Goal: Find contact information: Find contact information

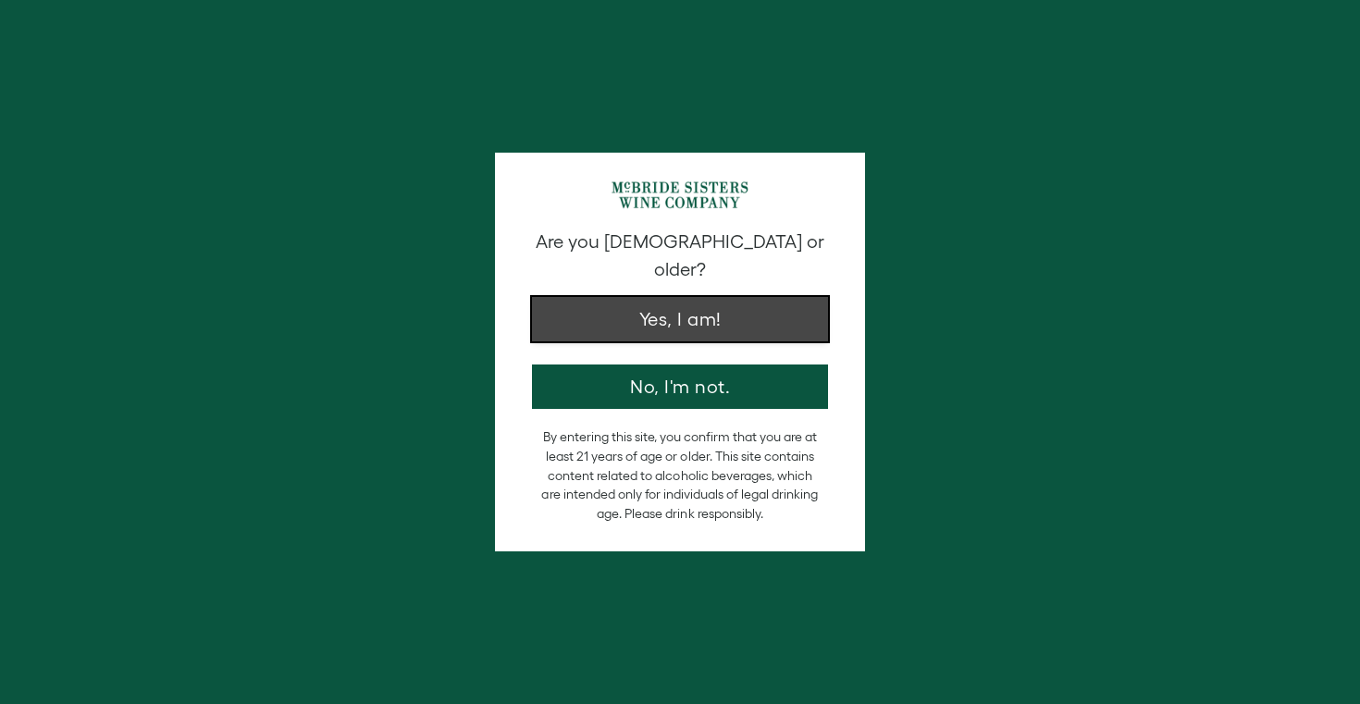
click at [647, 297] on button "Yes, I am!" at bounding box center [680, 319] width 296 height 44
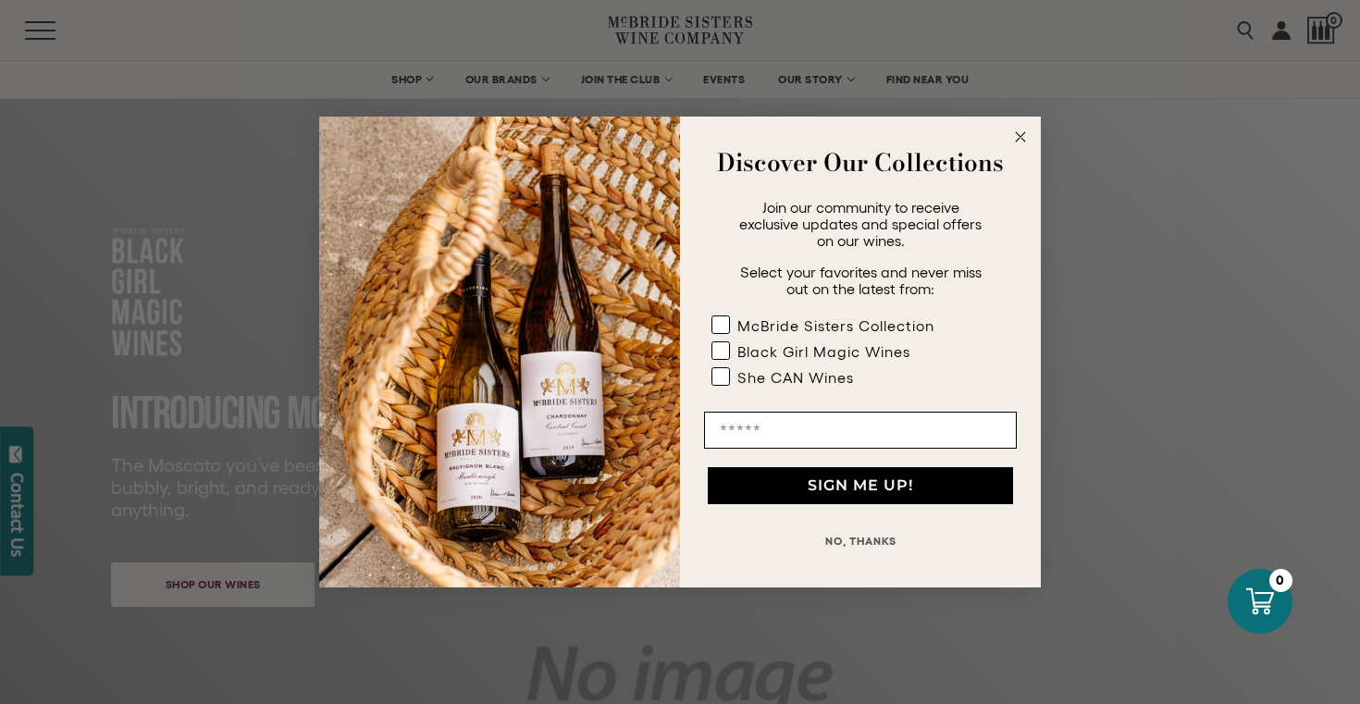
click at [1022, 137] on circle "Close dialog" at bounding box center [1020, 137] width 21 height 21
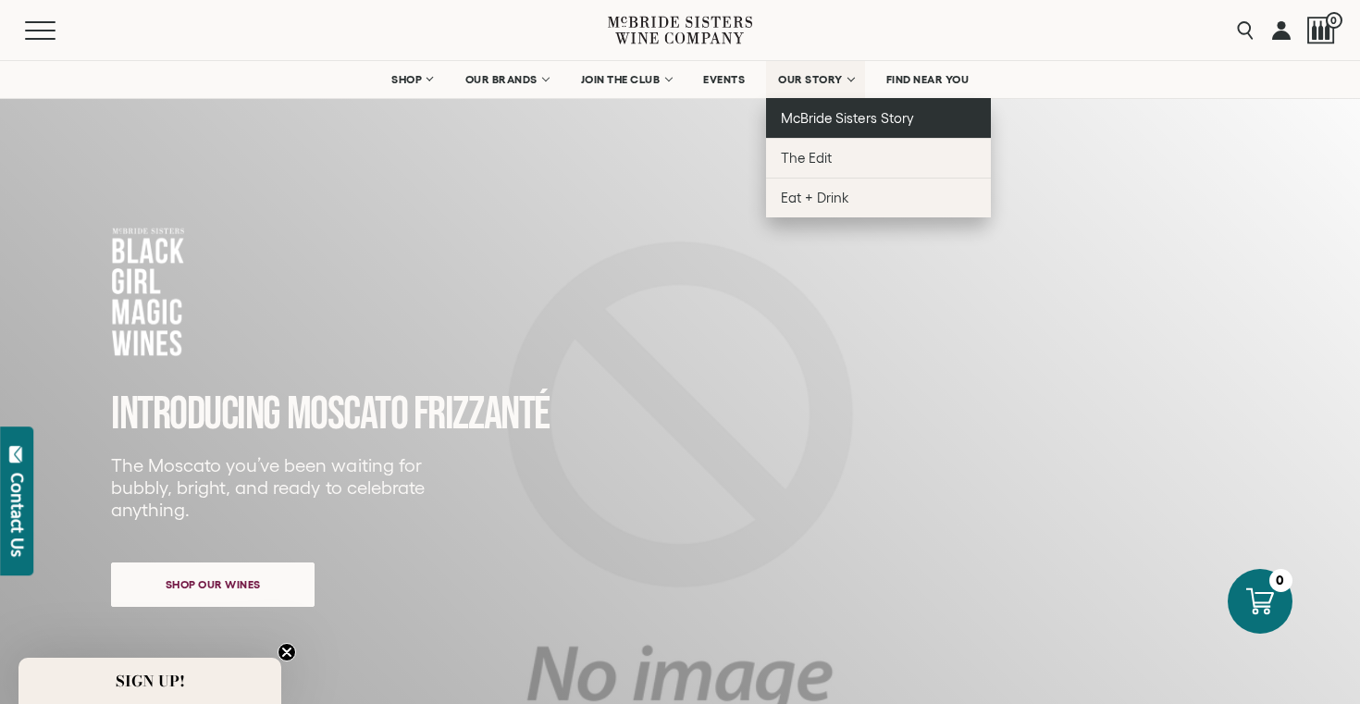
click at [806, 112] on span "McBride Sisters Story" at bounding box center [847, 118] width 132 height 16
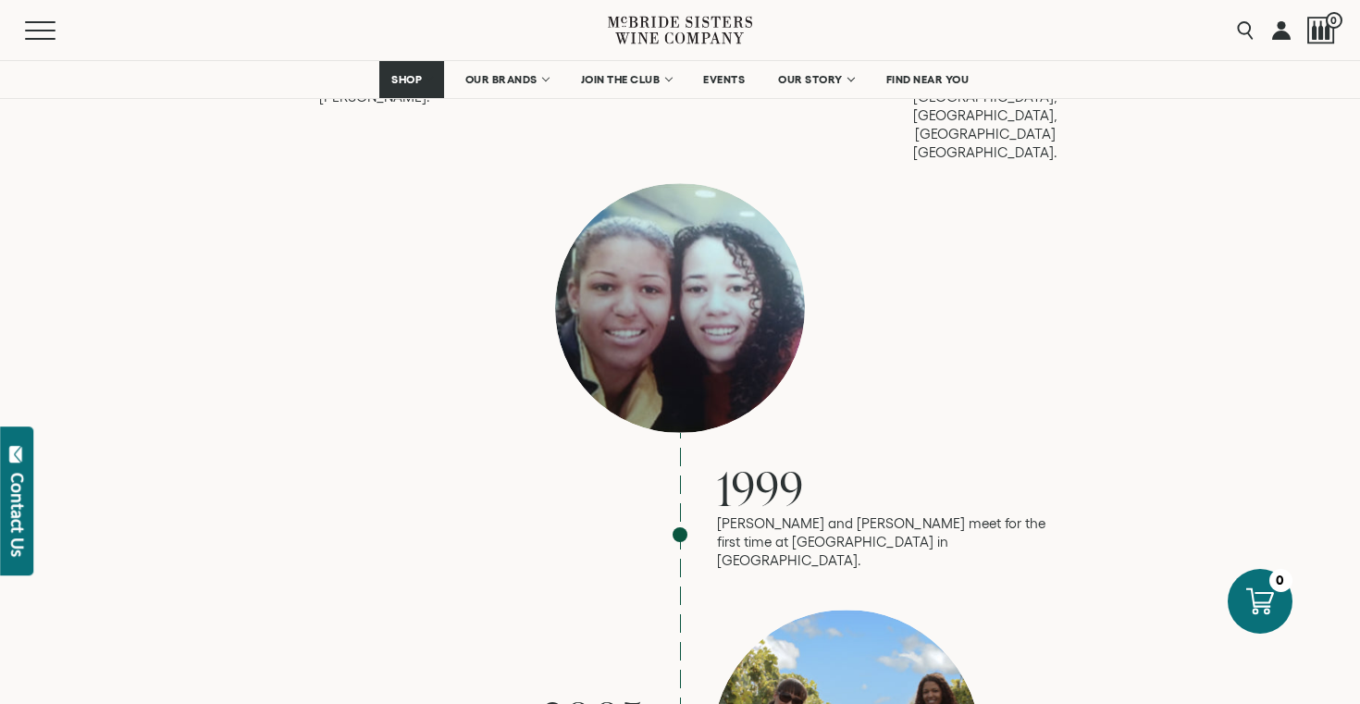
scroll to position [1686, 0]
click at [812, 514] on p "Robin and Andréa meet for the first time at LaGuardia airport in NYC." at bounding box center [883, 542] width 333 height 56
copy p "é"
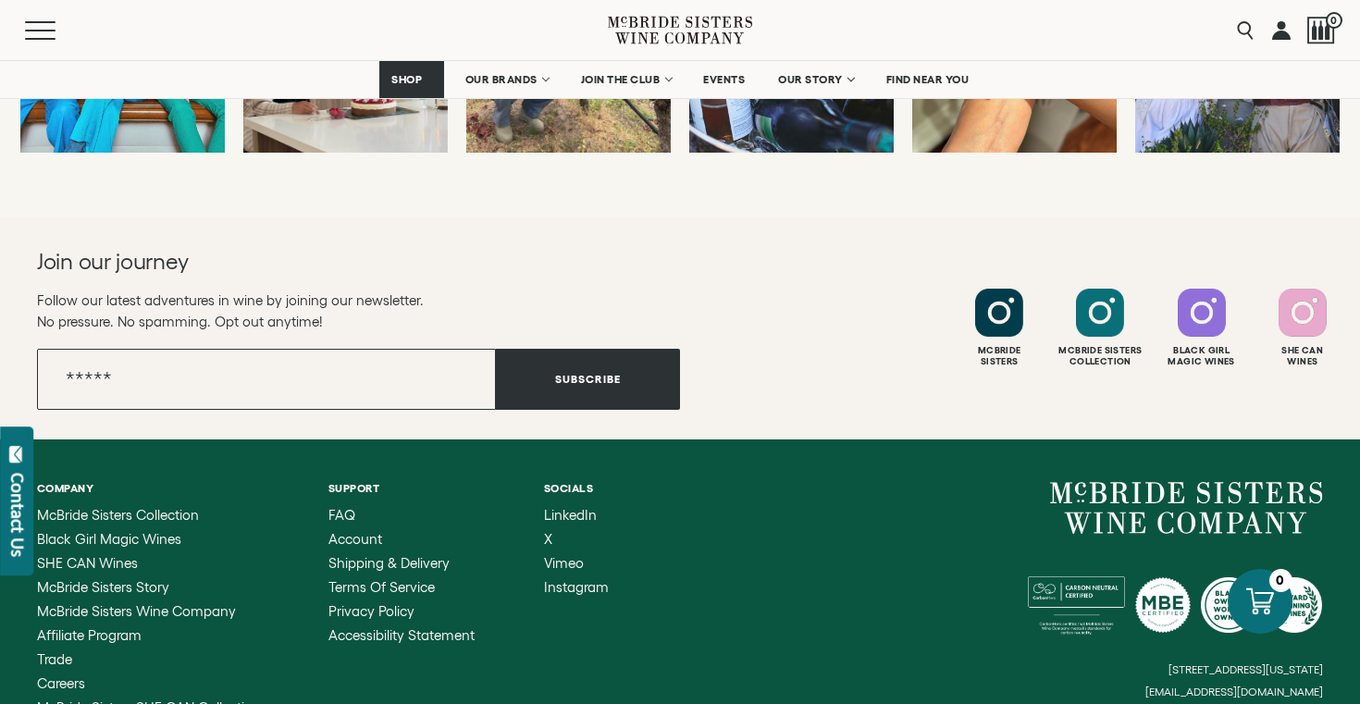
scroll to position [7464, 0]
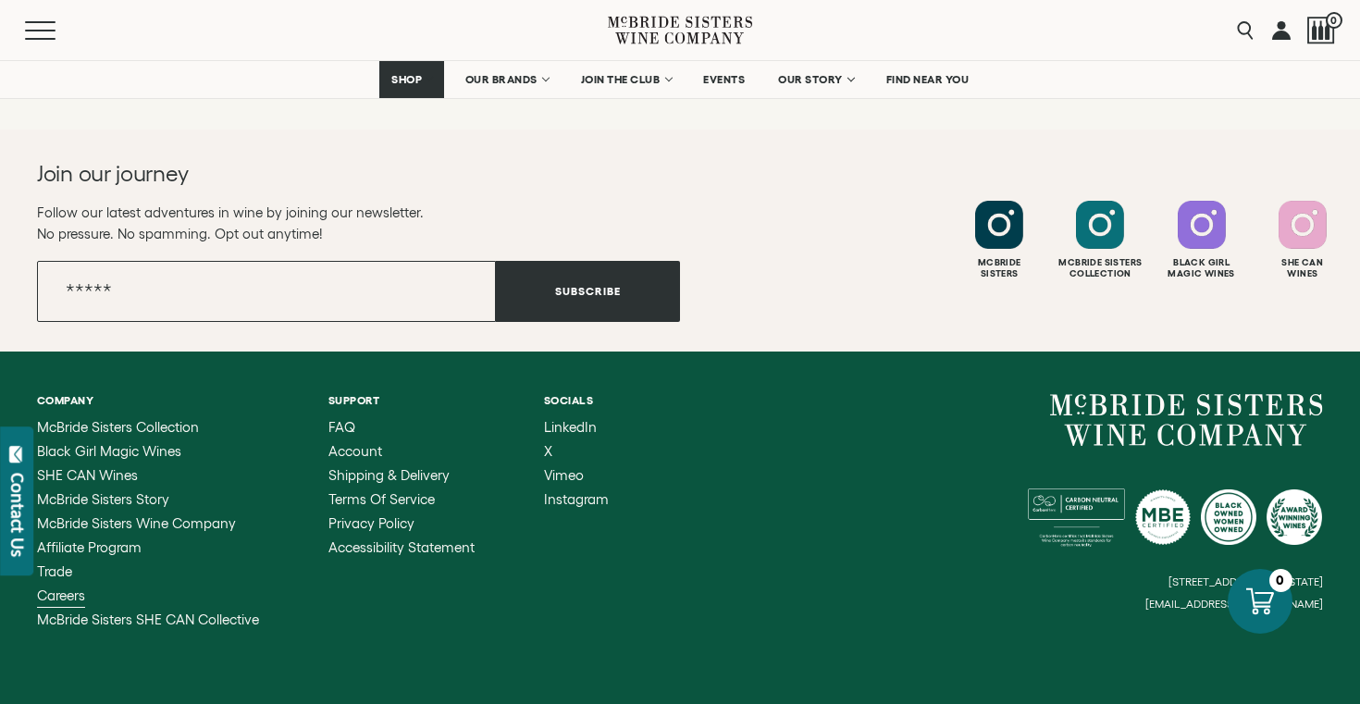
click at [74, 588] on span "Careers" at bounding box center [61, 596] width 48 height 16
click at [21, 489] on div "Contact Us" at bounding box center [17, 515] width 19 height 84
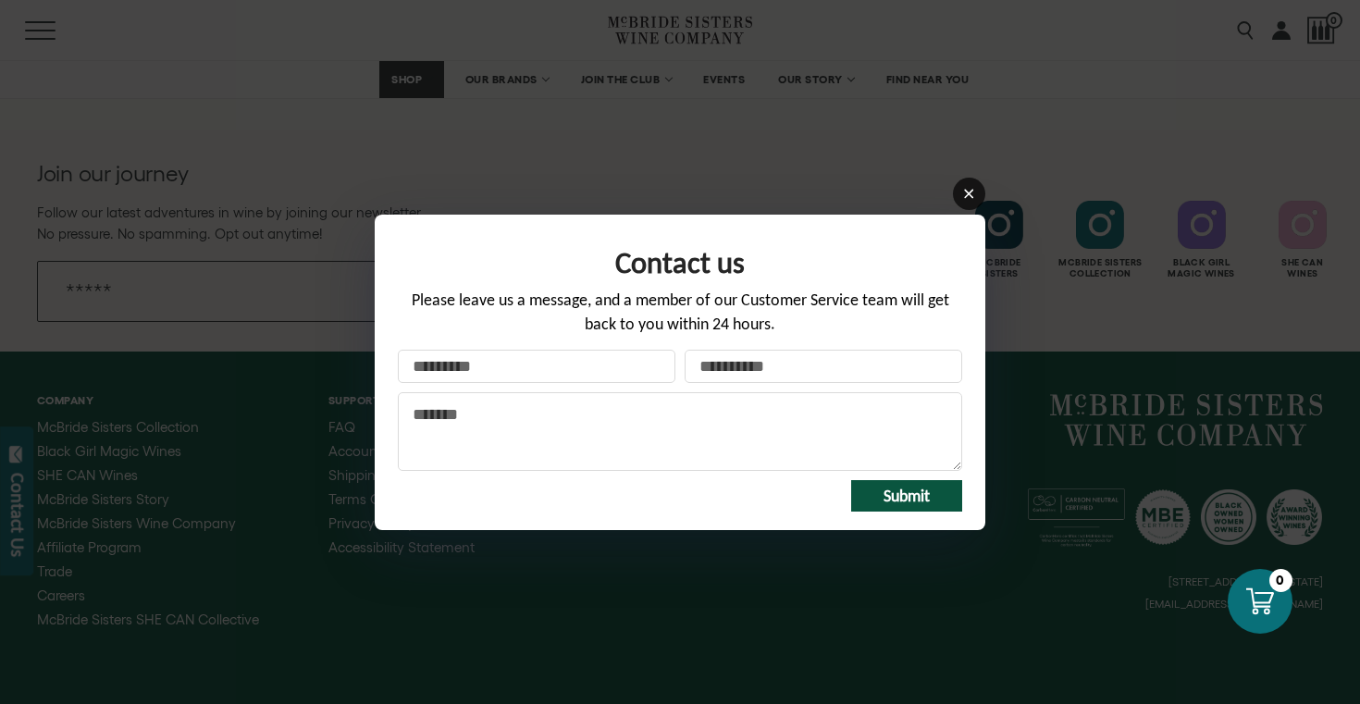
click at [969, 191] on icon at bounding box center [969, 194] width 14 height 14
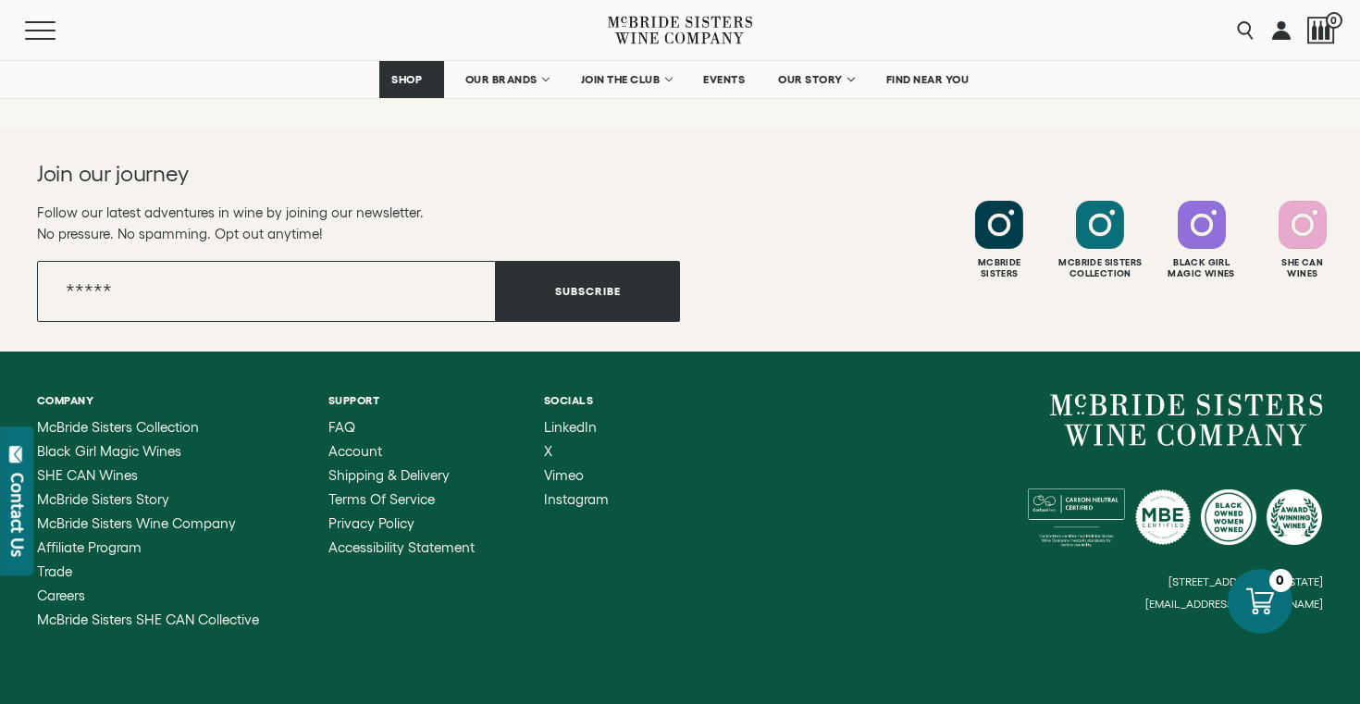
drag, startPoint x: 1331, startPoint y: 500, endPoint x: 1150, endPoint y: 508, distance: 180.6
click at [1149, 510] on div "Company McBride Sisters Collection Black Girl Magic Wines SHE CAN Wines McBride…" at bounding box center [680, 511] width 1360 height 318
drag, startPoint x: 1150, startPoint y: 508, endPoint x: 1305, endPoint y: 505, distance: 154.6
click at [1307, 509] on div "6114 La Salle Avenue, #280, Oakland, California, US 94611 hello@mcbridesisters.…" at bounding box center [1001, 502] width 643 height 217
drag, startPoint x: 1322, startPoint y: 506, endPoint x: 1145, endPoint y: 487, distance: 178.7
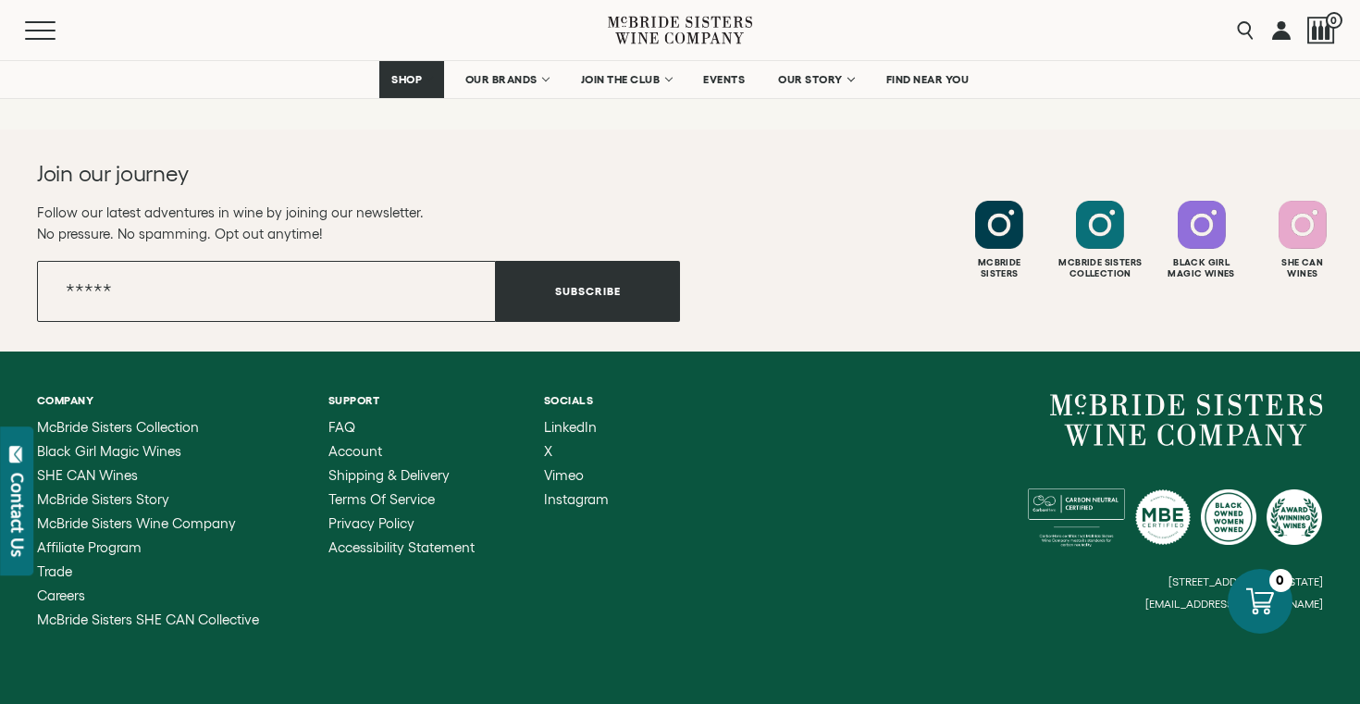
click at [1144, 488] on div "6114 La Salle Avenue, #280, Oakland, California, US 94611 hello@mcbridesisters.…" at bounding box center [1001, 502] width 643 height 217
drag, startPoint x: 1161, startPoint y: 506, endPoint x: 1346, endPoint y: 512, distance: 185.1
click at [1346, 512] on div "Company McBride Sisters Collection Black Girl Magic Wines SHE CAN Wines McBride…" at bounding box center [680, 511] width 1360 height 318
click at [345, 419] on span "FAQ" at bounding box center [341, 427] width 27 height 16
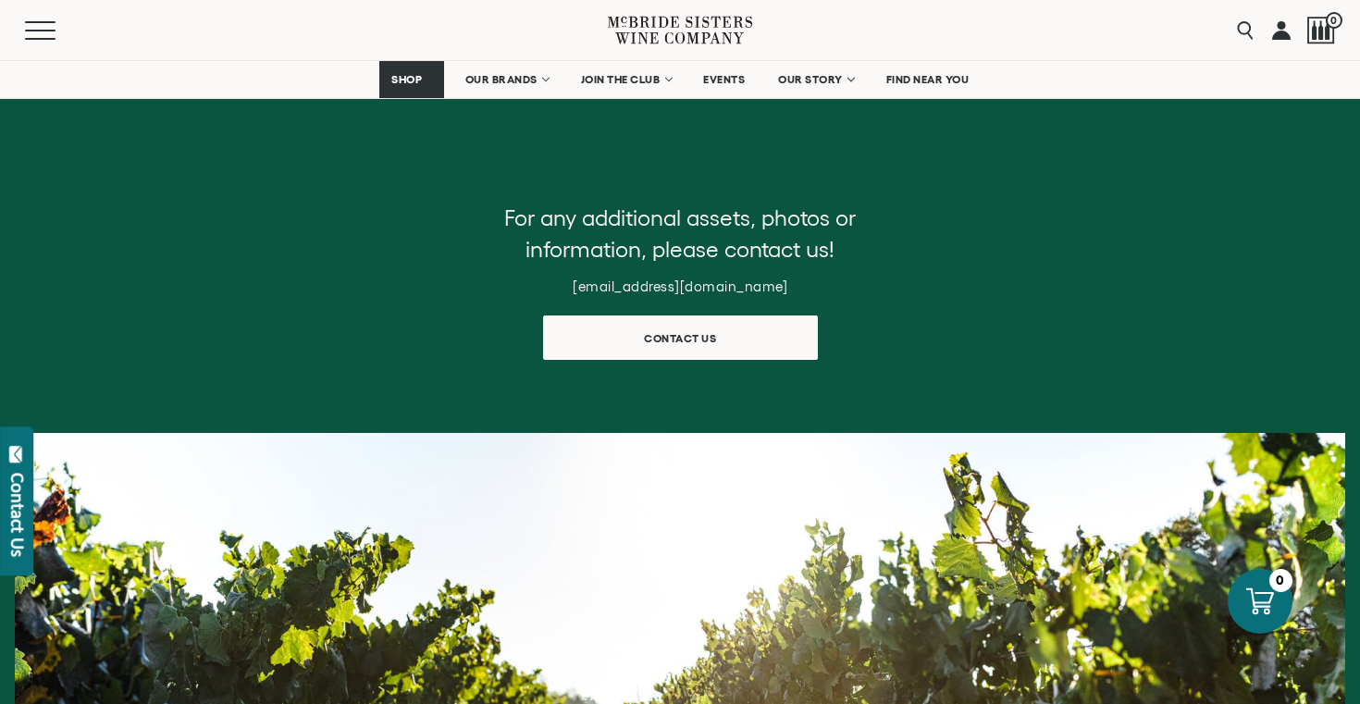
scroll to position [684, 0]
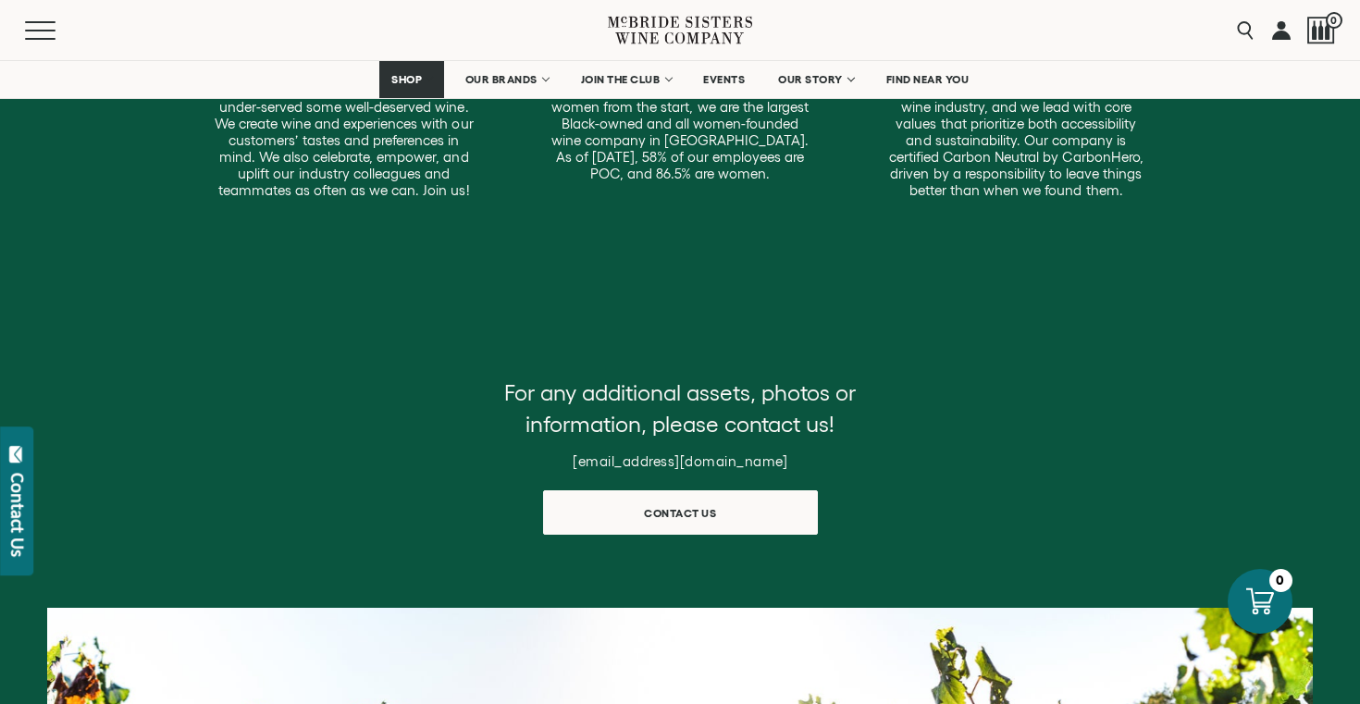
drag, startPoint x: 554, startPoint y: 465, endPoint x: 792, endPoint y: 464, distance: 237.8
click at [793, 465] on h6 "trademarketing@mcbridesisters.com" at bounding box center [680, 461] width 370 height 17
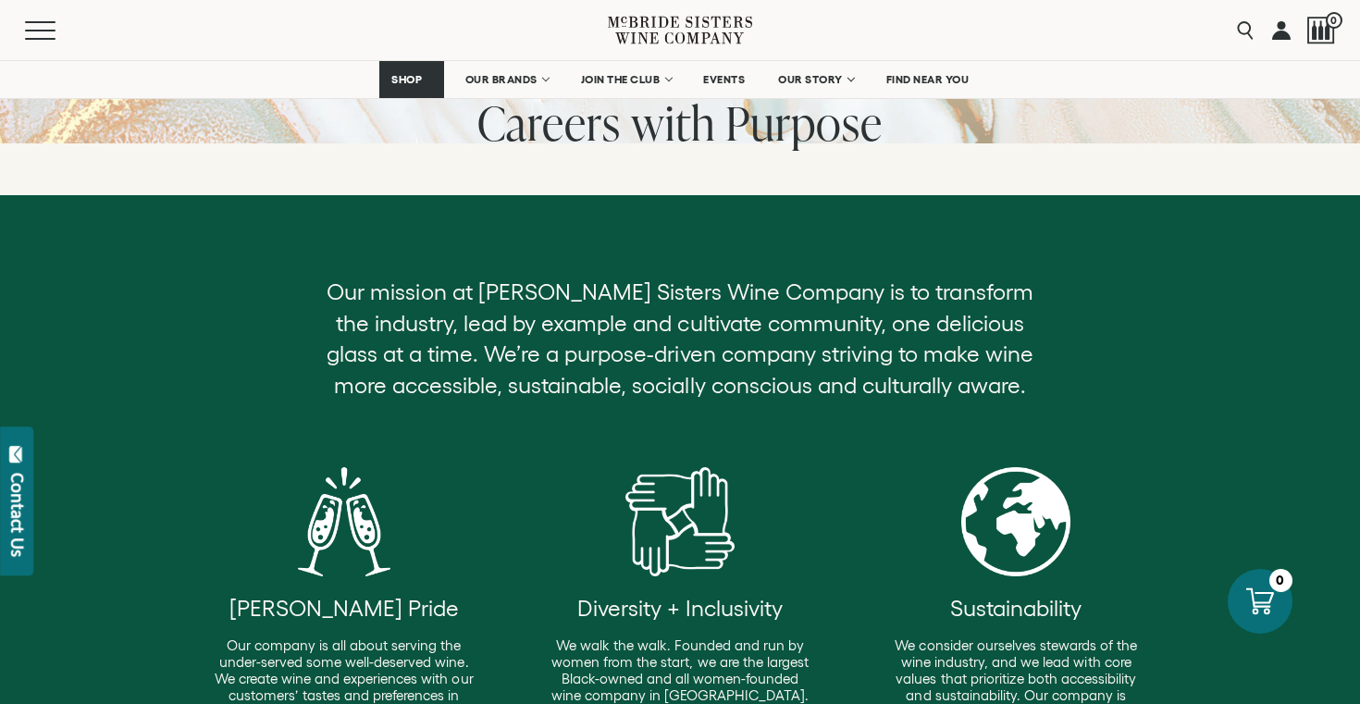
scroll to position [130, 0]
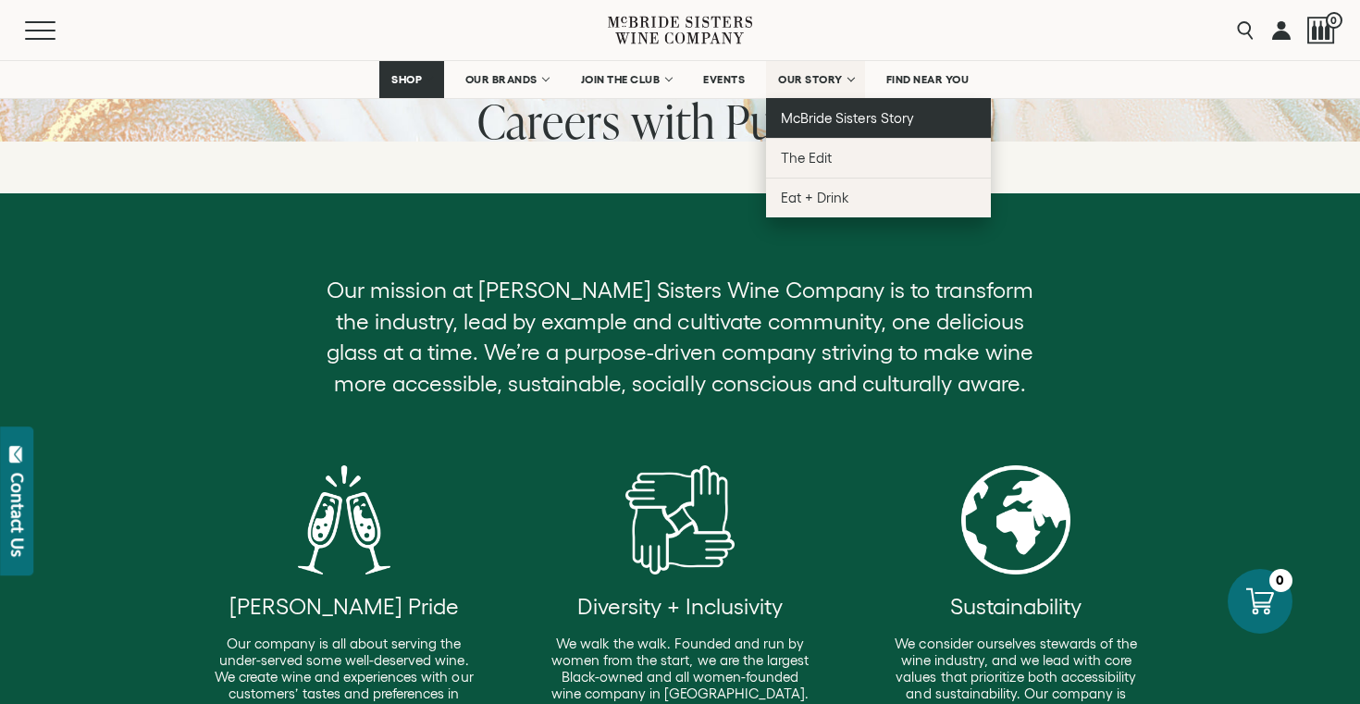
click at [812, 111] on span "McBride Sisters Story" at bounding box center [847, 118] width 132 height 16
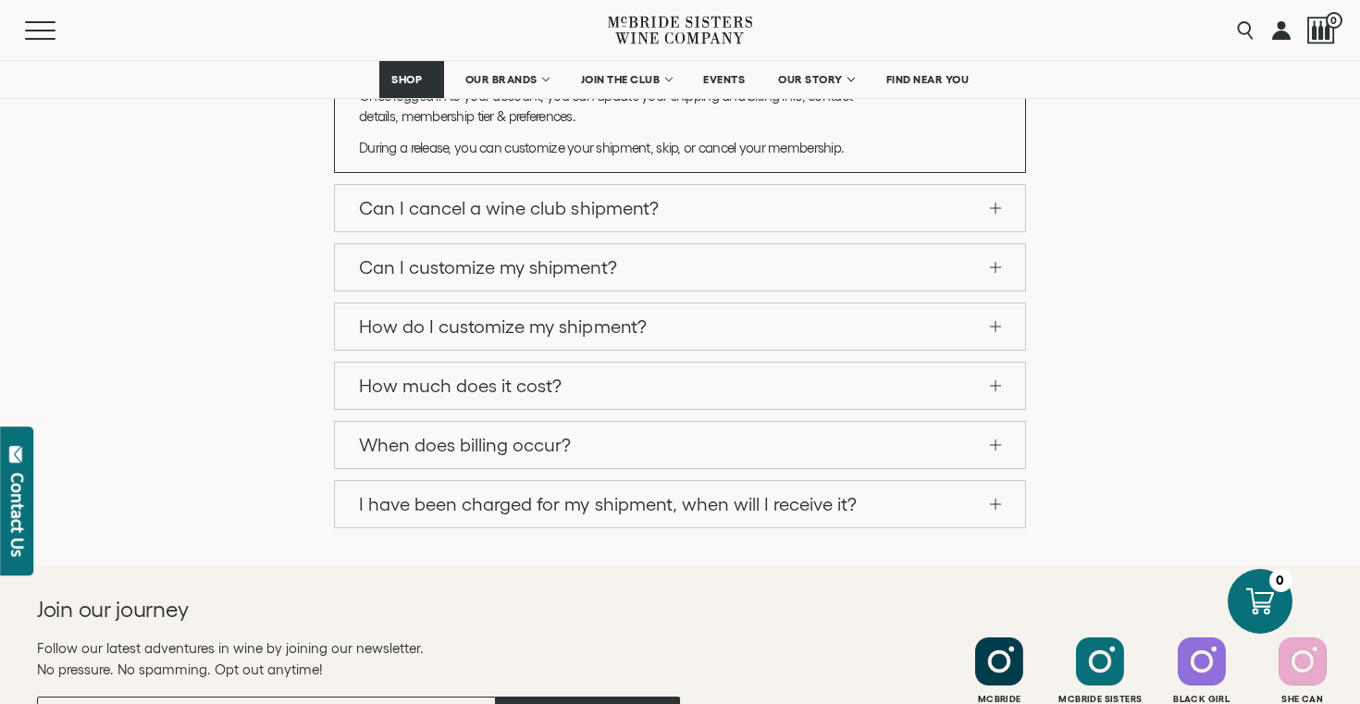
scroll to position [1994, 0]
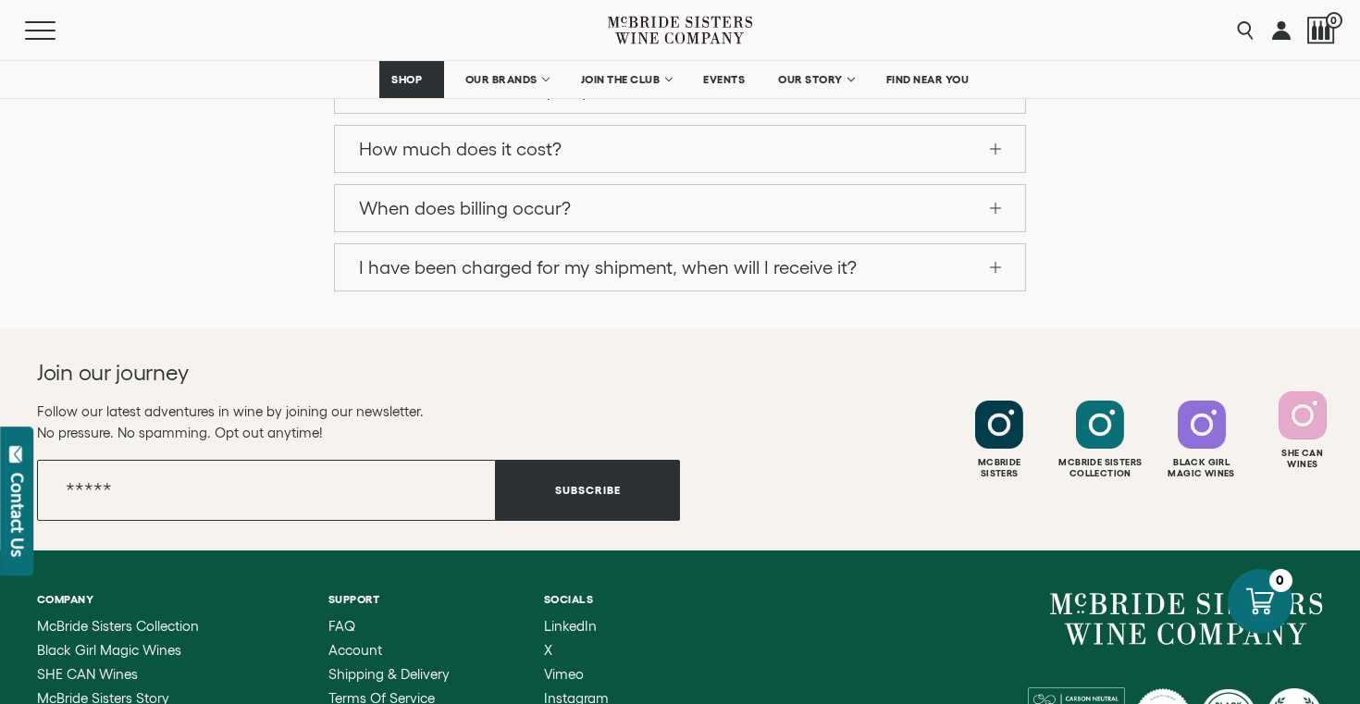
click at [1296, 391] on div at bounding box center [1303, 415] width 48 height 48
drag, startPoint x: 1164, startPoint y: 542, endPoint x: 1301, endPoint y: 530, distance: 137.5
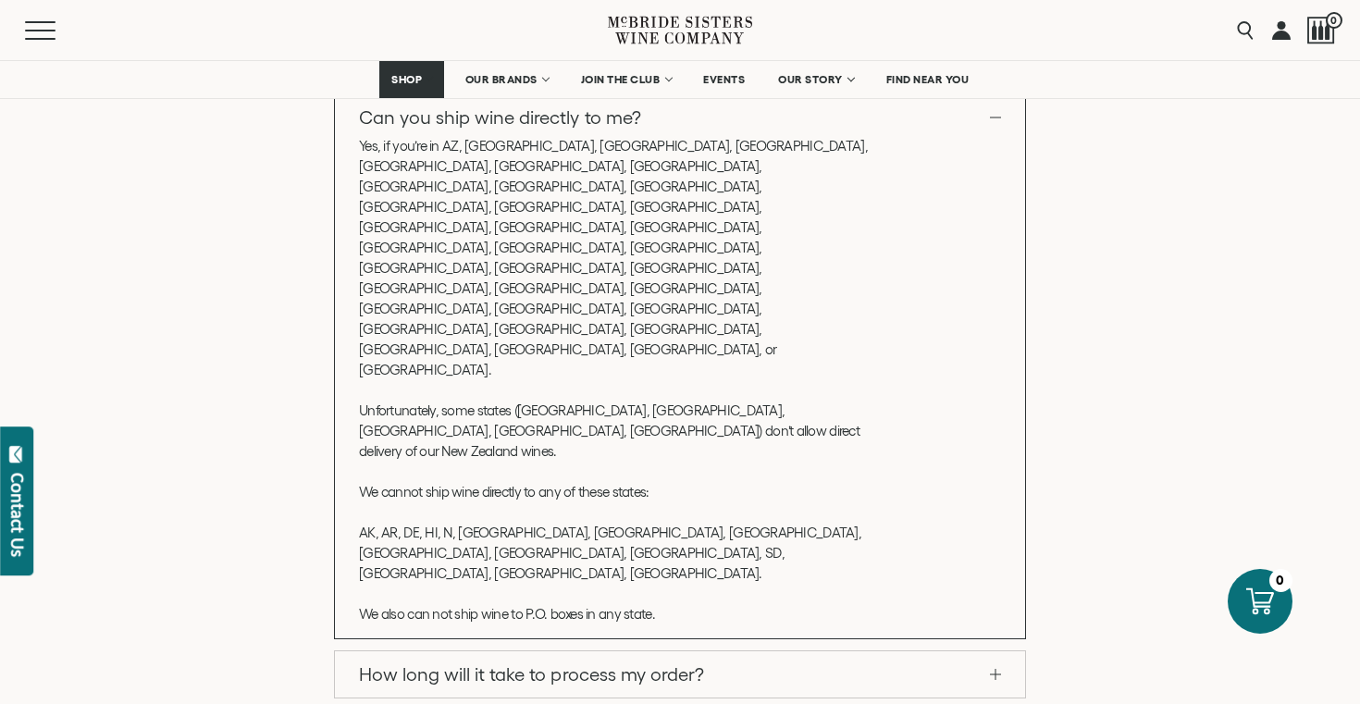
scroll to position [0, 0]
